Goal: Information Seeking & Learning: Check status

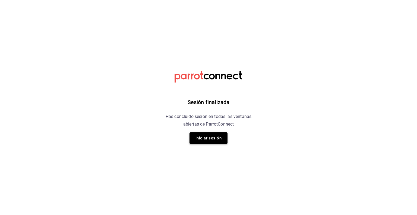
click at [201, 137] on button "Iniciar sesión" at bounding box center [208, 137] width 38 height 11
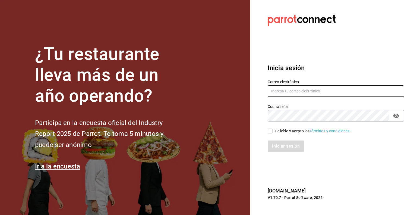
type input "[EMAIL_ADDRESS][DOMAIN_NAME]"
click at [269, 130] on input "He leído y acepto los Términos y condiciones." at bounding box center [270, 130] width 5 height 5
checkbox input "true"
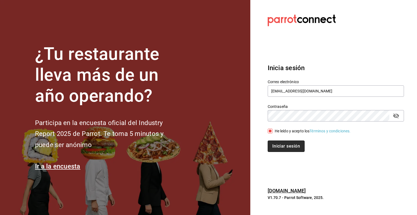
click at [280, 145] on button "Iniciar sesión" at bounding box center [286, 145] width 37 height 11
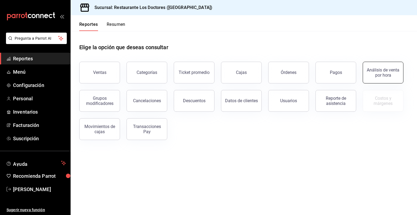
click at [371, 74] on div "Análisis de venta por hora" at bounding box center [383, 72] width 34 height 10
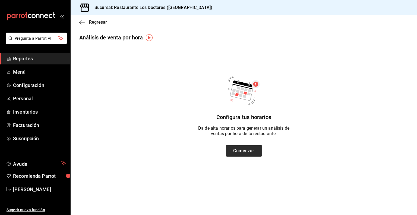
click at [246, 153] on button "Comenzar" at bounding box center [244, 150] width 36 height 11
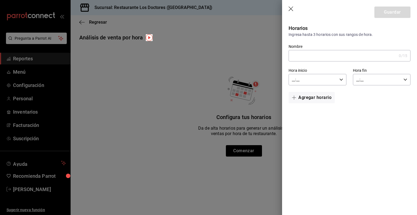
click at [334, 55] on input "Nombre" at bounding box center [343, 55] width 108 height 11
type input "Desayunos"
click at [333, 80] on input "__:__" at bounding box center [313, 79] width 48 height 11
click at [305, 96] on span "09" at bounding box center [303, 96] width 20 height 4
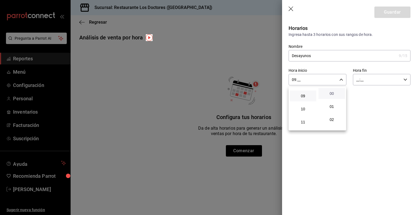
click at [332, 92] on span "00" at bounding box center [332, 93] width 20 height 4
type input "09:00"
click at [407, 80] on div at bounding box center [208, 107] width 417 height 215
click at [407, 80] on div "__:__ Hora fin" at bounding box center [382, 79] width 58 height 11
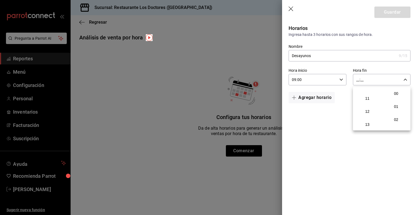
scroll to position [138, 0]
click at [367, 104] on button "11" at bounding box center [367, 98] width 27 height 11
drag, startPoint x: 398, startPoint y: 110, endPoint x: 404, endPoint y: 86, distance: 24.9
click at [404, 86] on div "00 01 02 03 04 05 06 07 08 09 10 11 12 13 14 15 16 17 18 19 20 21 22 23 00 01 0…" at bounding box center [208, 108] width 417 height 213
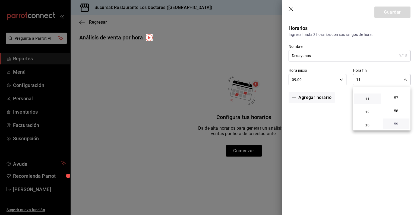
click at [399, 123] on span "59" at bounding box center [396, 124] width 20 height 4
type input "11:59"
click at [350, 157] on div at bounding box center [208, 107] width 417 height 215
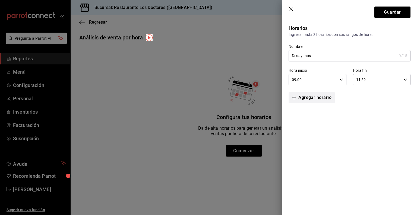
click at [308, 97] on button "Agregar horario" at bounding box center [312, 97] width 46 height 11
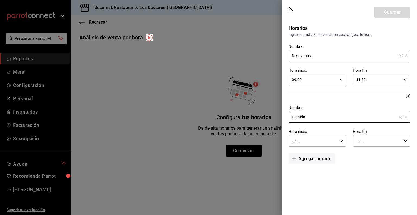
type input "Comida"
click at [338, 140] on div "__:__ Hora inicio" at bounding box center [318, 140] width 58 height 11
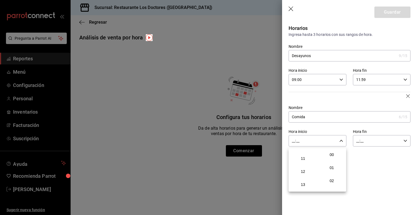
scroll to position [139, 0]
click at [303, 173] on span "12" at bounding box center [303, 172] width 20 height 4
click at [330, 153] on span "00" at bounding box center [332, 154] width 20 height 4
type input "12:00"
click at [358, 142] on div at bounding box center [208, 107] width 417 height 215
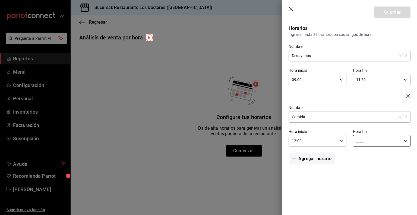
click at [358, 142] on input "__:__" at bounding box center [377, 140] width 48 height 11
click at [368, 156] on span "16" at bounding box center [367, 153] width 20 height 4
click at [398, 174] on button "30" at bounding box center [396, 168] width 27 height 11
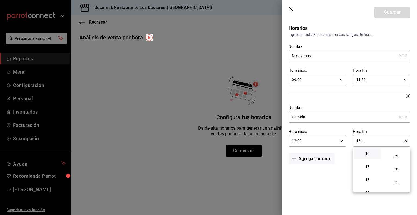
type input "16:30"
click at [328, 187] on div at bounding box center [208, 107] width 417 height 215
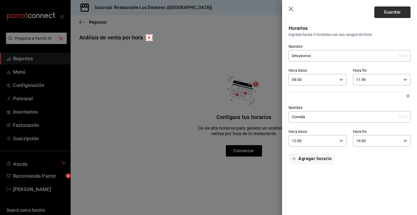
click at [393, 11] on button "Guardar" at bounding box center [392, 12] width 36 height 11
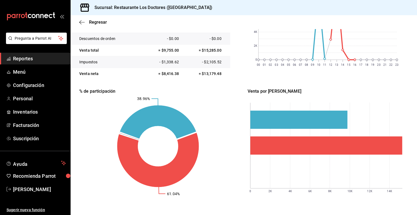
scroll to position [0, 0]
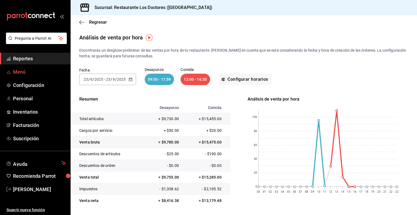
click at [19, 70] on span "Menú" at bounding box center [39, 71] width 53 height 7
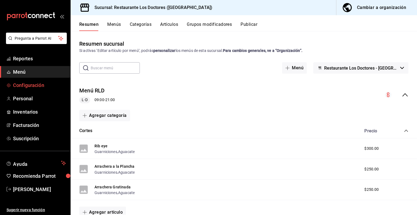
click at [30, 85] on span "Configuración" at bounding box center [39, 84] width 53 height 7
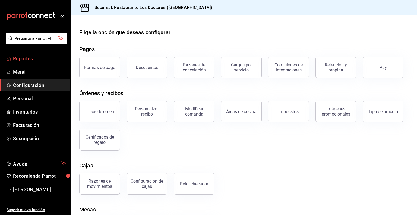
click at [29, 60] on span "Reportes" at bounding box center [39, 58] width 53 height 7
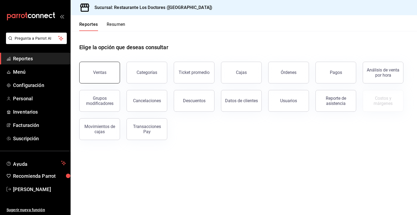
click at [96, 74] on div "Ventas" at bounding box center [99, 72] width 13 height 5
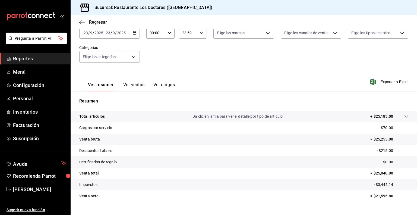
scroll to position [45, 0]
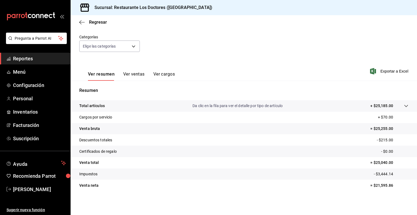
click at [223, 106] on p "Da clic en la fila para ver el detalle por tipo de artículo" at bounding box center [237, 106] width 90 height 6
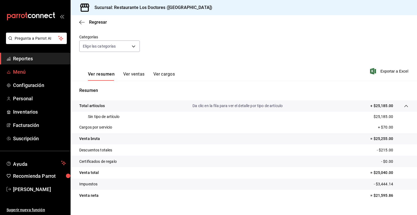
click at [20, 74] on span "Menú" at bounding box center [39, 71] width 53 height 7
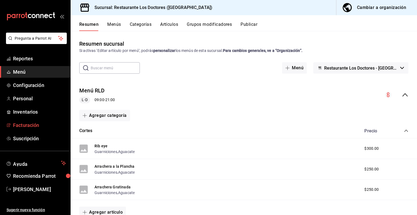
click at [23, 127] on span "Facturación" at bounding box center [39, 124] width 53 height 7
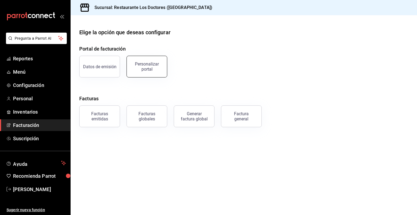
click at [147, 74] on button "Personalizar portal" at bounding box center [146, 67] width 41 height 22
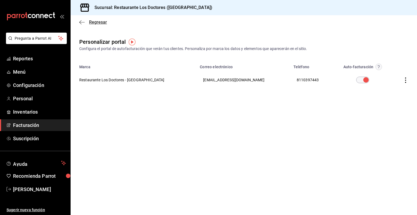
click at [81, 22] on icon "button" at bounding box center [81, 22] width 5 height 5
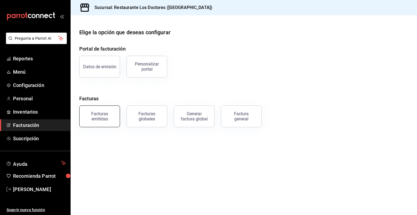
click at [97, 116] on div "Facturas emitidas" at bounding box center [100, 116] width 34 height 10
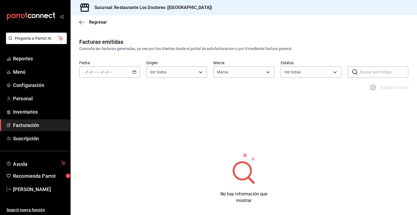
type input "269702e0-5912-4416-965b-3ce4215a42b7"
click at [80, 20] on icon "button" at bounding box center [81, 22] width 5 height 5
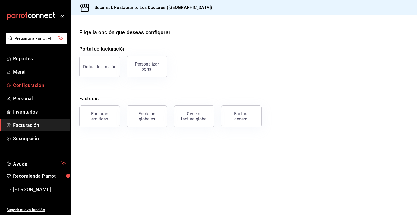
click at [25, 85] on span "Configuración" at bounding box center [39, 84] width 53 height 7
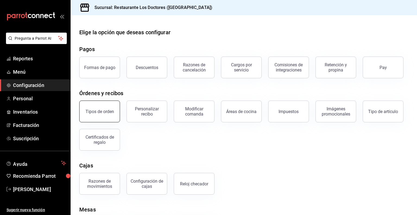
click at [98, 115] on button "Tipos de orden" at bounding box center [99, 111] width 41 height 22
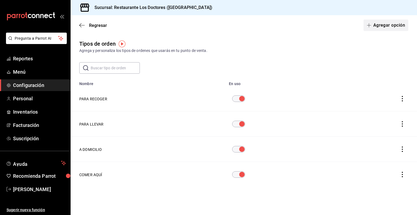
click at [381, 27] on button "Agregar opción" at bounding box center [385, 25] width 45 height 11
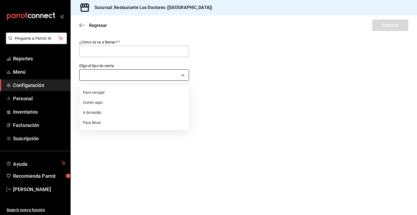
click at [181, 71] on body "Pregunta a Parrot AI Reportes Menú Configuración Personal Inventarios Facturaci…" at bounding box center [208, 107] width 417 height 215
click at [181, 71] on div at bounding box center [208, 107] width 417 height 215
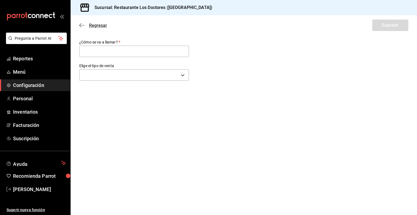
click at [81, 24] on icon "button" at bounding box center [81, 25] width 5 height 5
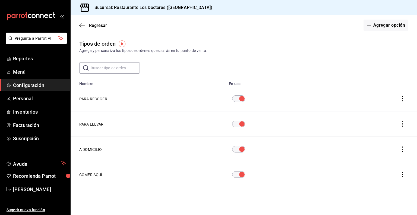
click at [81, 24] on icon "button" at bounding box center [81, 25] width 5 height 5
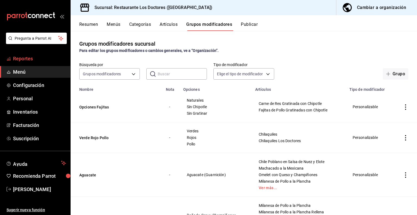
click at [26, 57] on span "Reportes" at bounding box center [39, 58] width 53 height 7
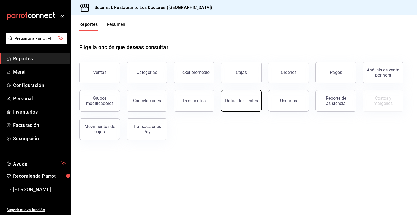
click at [238, 101] on div "Datos de clientes" at bounding box center [241, 100] width 33 height 5
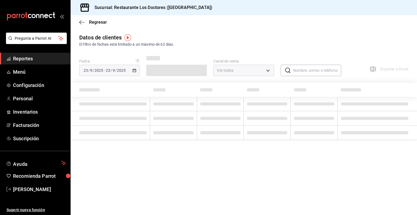
type input "PARROT,DIDI_FOOD,ONLINE"
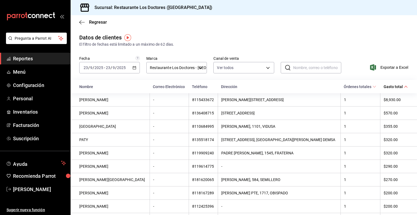
click at [302, 68] on input "text" at bounding box center [317, 67] width 48 height 11
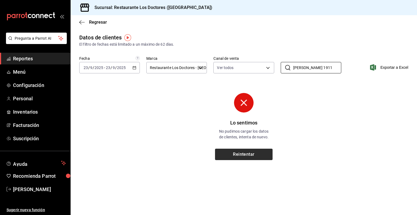
type input "hidalgo 1911"
click at [254, 153] on button "Reintentar" at bounding box center [244, 153] width 58 height 11
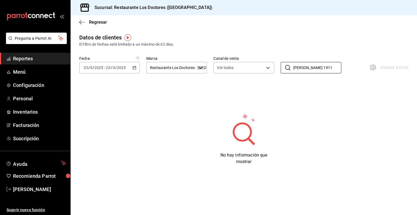
drag, startPoint x: 327, startPoint y: 71, endPoint x: 280, endPoint y: 65, distance: 46.7
click at [280, 65] on div "Fecha 2025-09-23 23 / 9 / 2025 - 2025-09-23 23 / 9 / 2025 Marca Restaurante Los…" at bounding box center [243, 68] width 329 height 24
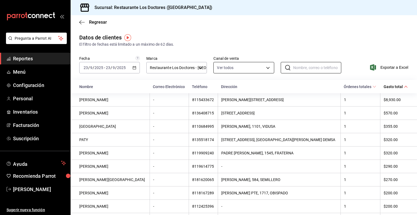
click at [249, 65] on body "Pregunta a Parrot AI Reportes Menú Configuración Personal Inventarios Facturaci…" at bounding box center [208, 107] width 417 height 215
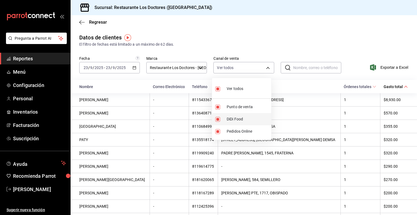
click at [219, 121] on li "DiDi Food" at bounding box center [241, 119] width 59 height 12
type input "PARROT,ONLINE"
checkbox input "false"
click at [217, 132] on input "checkbox" at bounding box center [217, 131] width 5 height 5
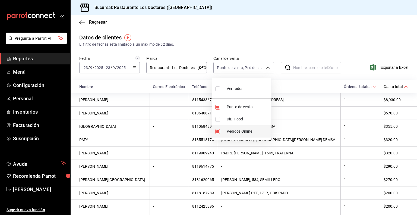
checkbox input "false"
type input "PARROT"
click at [299, 39] on div at bounding box center [208, 107] width 417 height 215
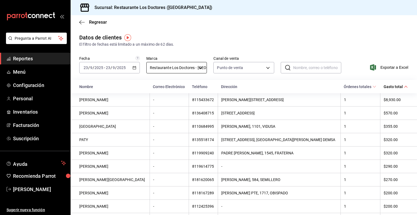
click at [197, 66] on body "Pregunta a Parrot AI Reportes Menú Configuración Personal Inventarios Facturaci…" at bounding box center [208, 107] width 417 height 215
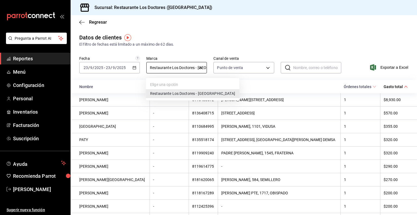
click at [197, 66] on div at bounding box center [208, 107] width 417 height 215
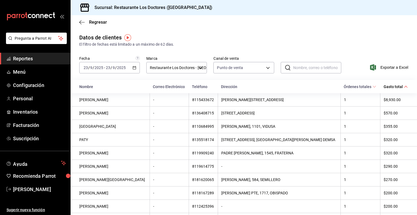
click at [298, 65] on input "text" at bounding box center [317, 67] width 48 height 11
click at [290, 84] on th "Dirección" at bounding box center [279, 86] width 123 height 13
click at [131, 67] on div "2025-09-23 23 / 9 / 2025 - 2025-09-23 23 / 9 / 2025" at bounding box center [109, 67] width 61 height 11
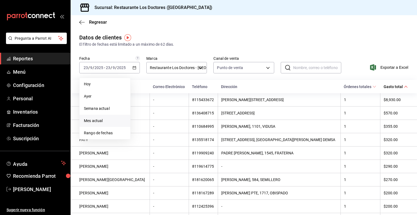
click at [89, 121] on span "Mes actual" at bounding box center [105, 121] width 42 height 6
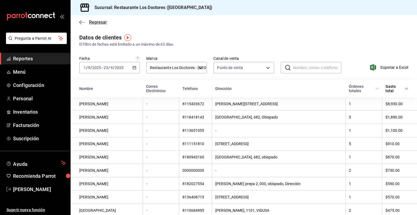
click at [95, 21] on span "Regresar" at bounding box center [98, 22] width 18 height 5
